Goal: Task Accomplishment & Management: Manage account settings

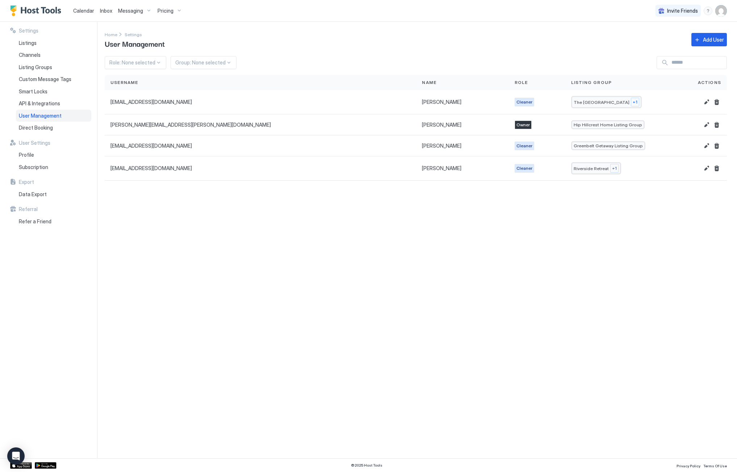
click at [131, 11] on span "Messaging" at bounding box center [130, 11] width 25 height 7
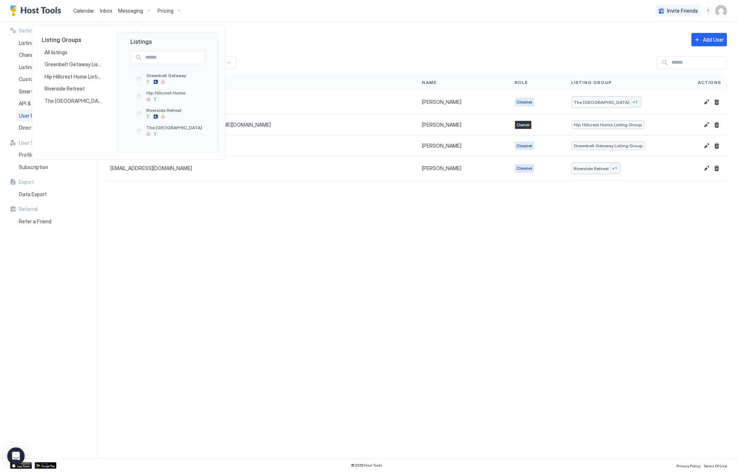
click at [103, 13] on div at bounding box center [368, 236] width 737 height 472
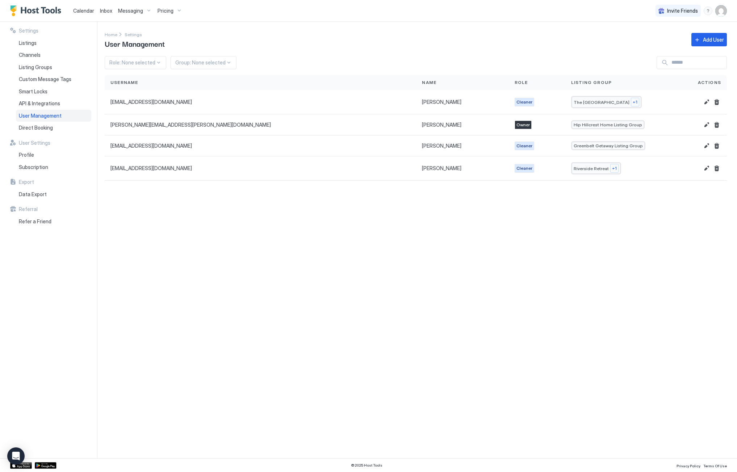
click at [104, 10] on span "Inbox" at bounding box center [106, 11] width 12 height 6
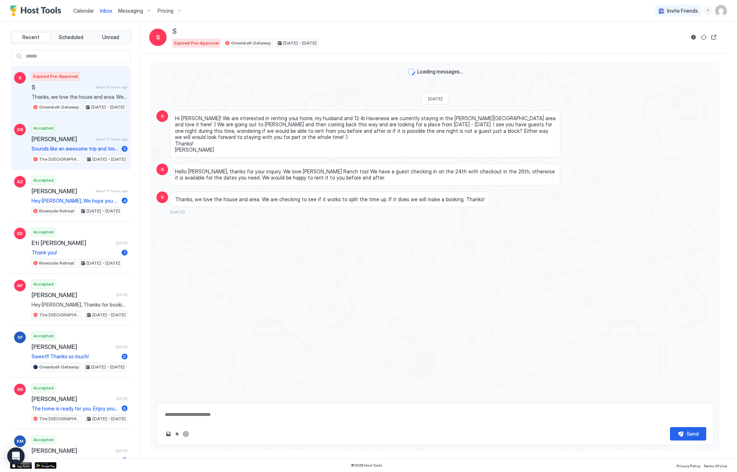
click at [62, 135] on div "Accepted [PERSON_NAME] about 17 hours ago Sounds like an awesome trip and time …" at bounding box center [79, 144] width 96 height 40
